Goal: Navigation & Orientation: Find specific page/section

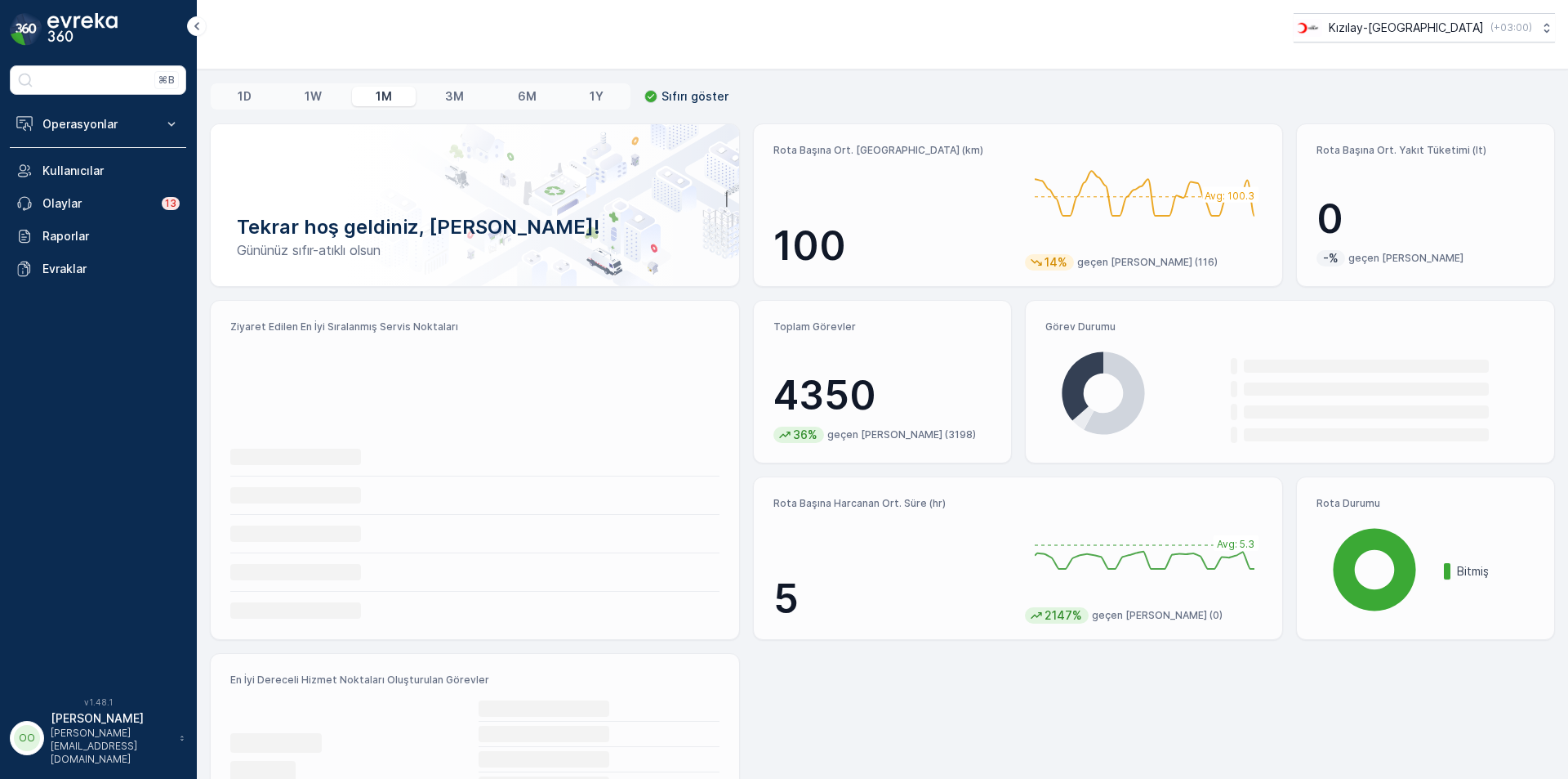
click at [81, 144] on div "Operasyonlar Rapor - Kızılay Planlama Rotalar & Görevler Kokpit Ayarlar Kullanı…" at bounding box center [98, 196] width 176 height 177
click at [55, 133] on button "Operasyonlar" at bounding box center [98, 124] width 176 height 33
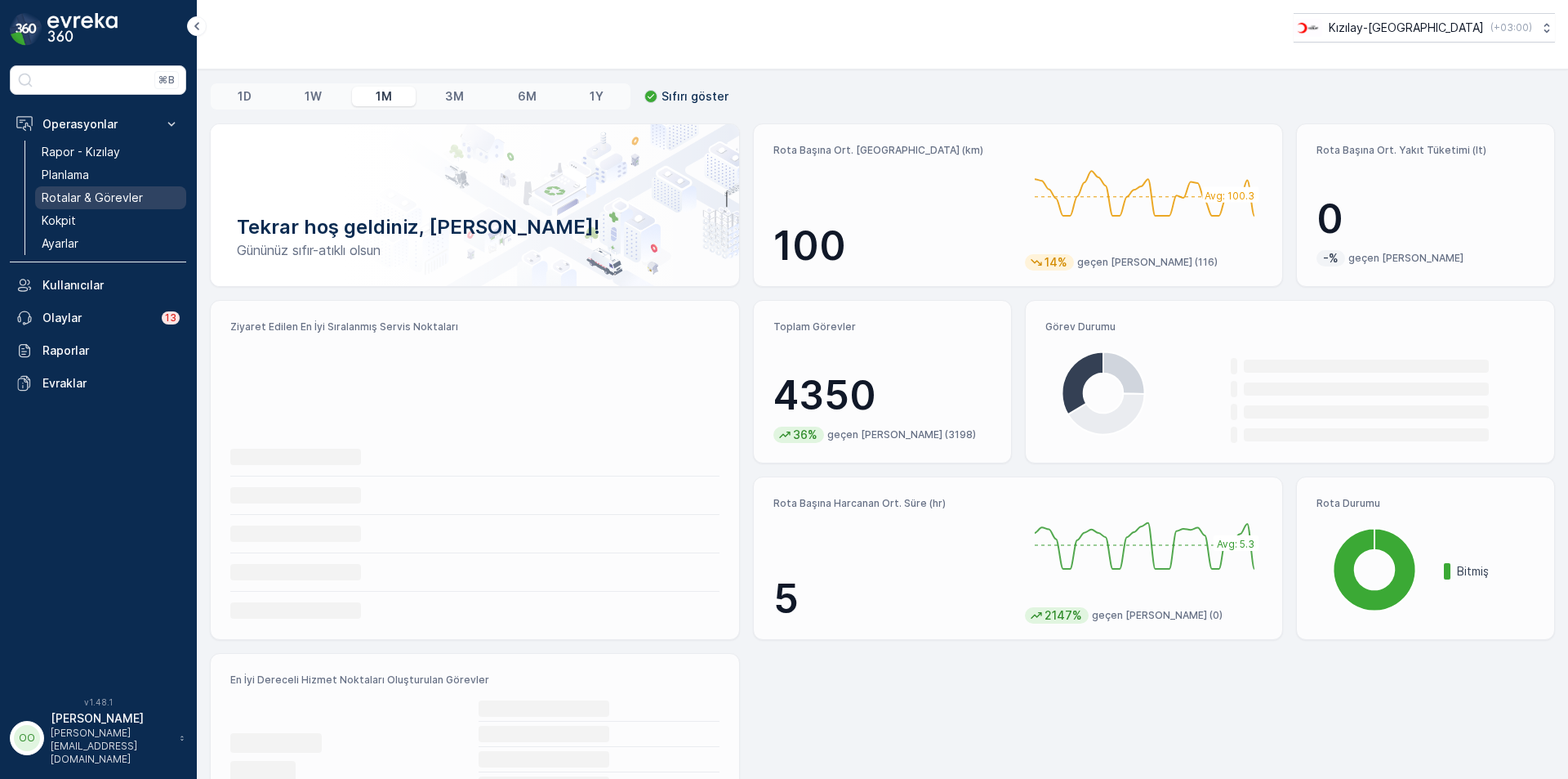
click at [109, 201] on p "Rotalar & Görevler" at bounding box center [92, 197] width 101 height 16
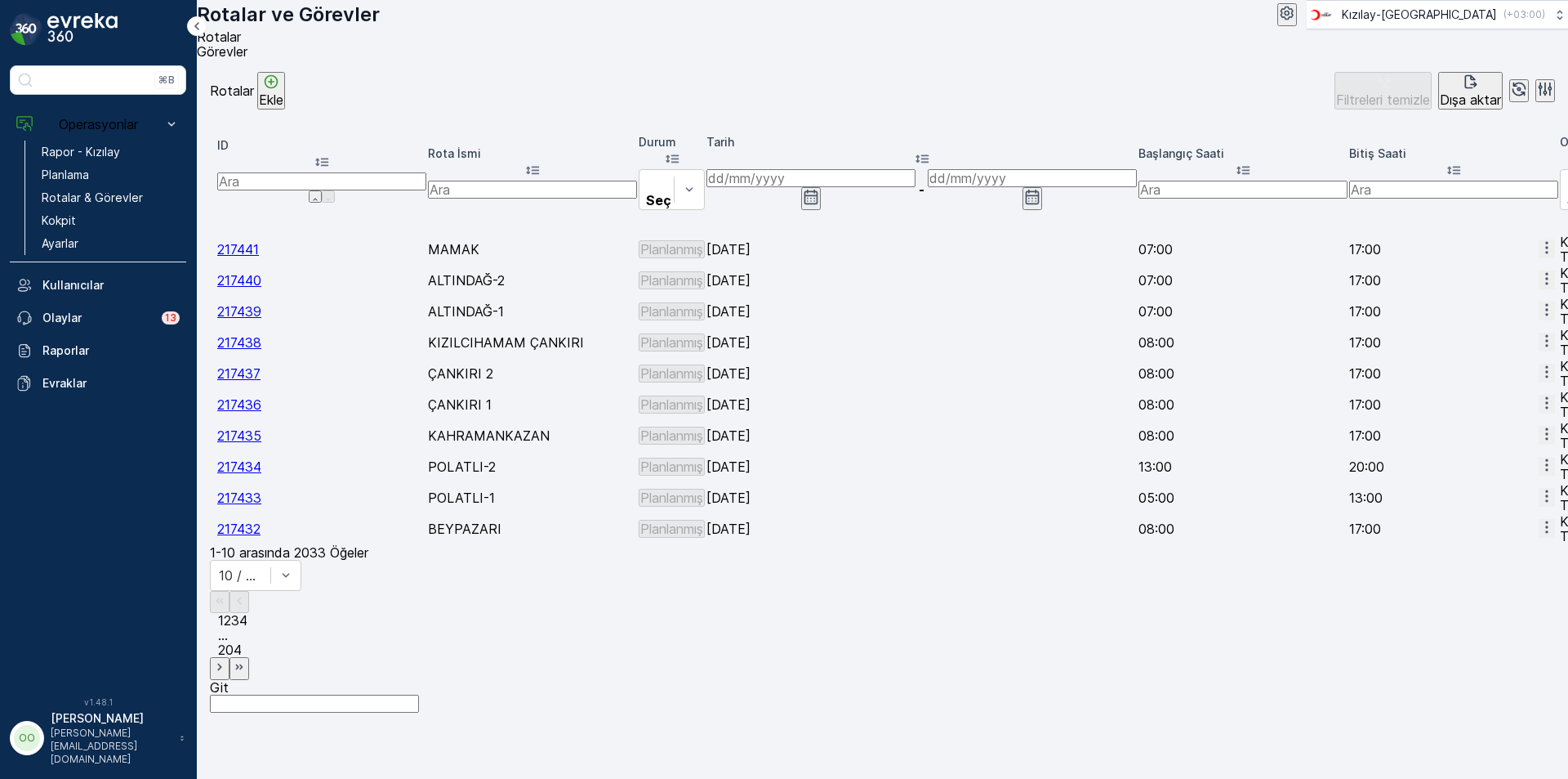
click at [231, 613] on span "2" at bounding box center [227, 619] width 7 height 16
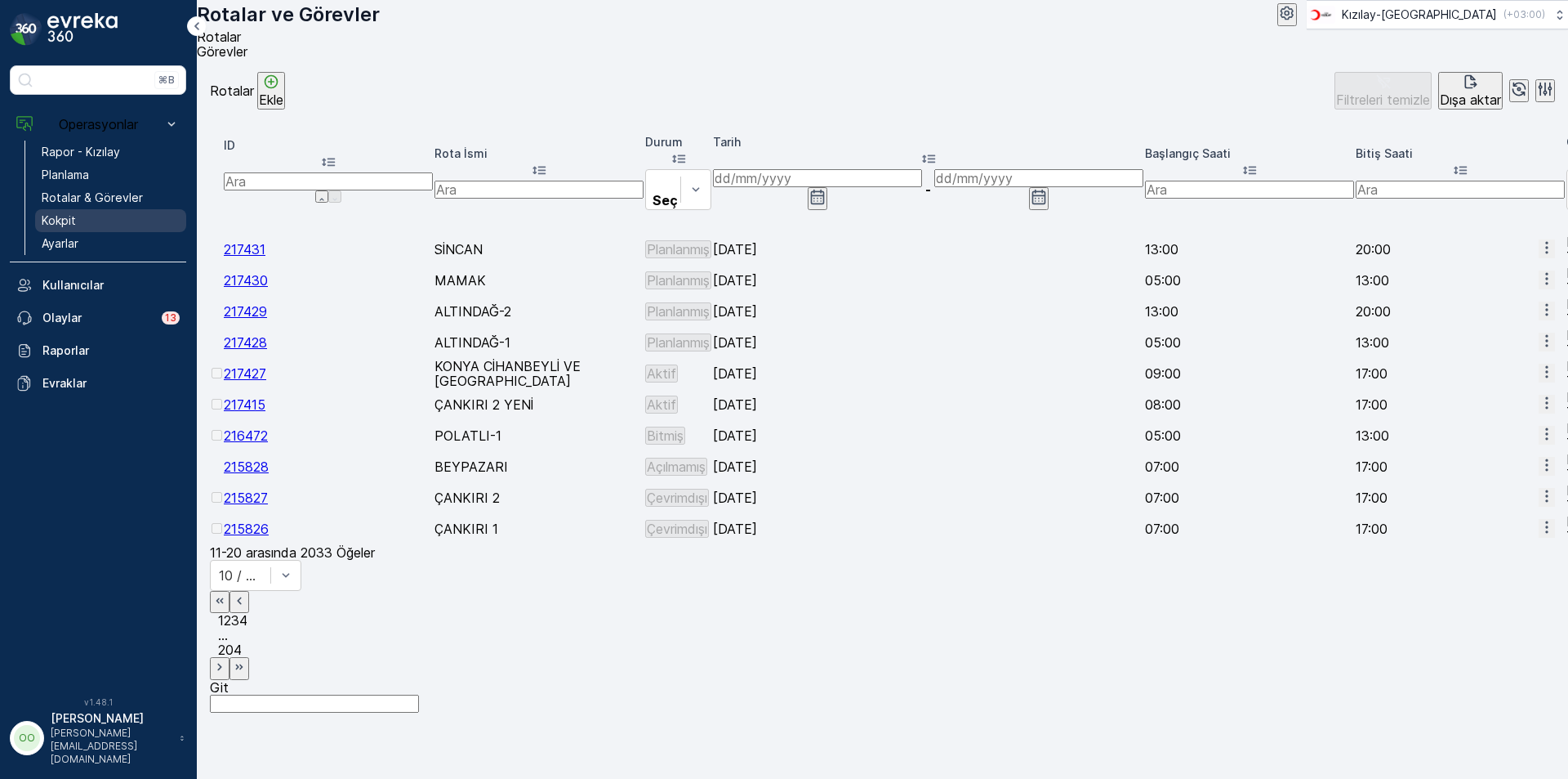
click at [81, 221] on link "Kokpit" at bounding box center [110, 220] width 152 height 23
